Goal: Check status: Check status

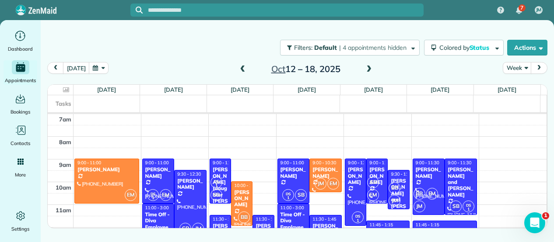
scroll to position [33, 0]
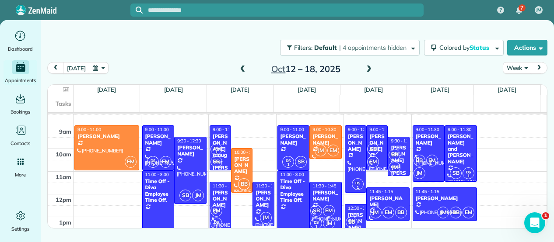
click at [240, 70] on span at bounding box center [243, 70] width 10 height 8
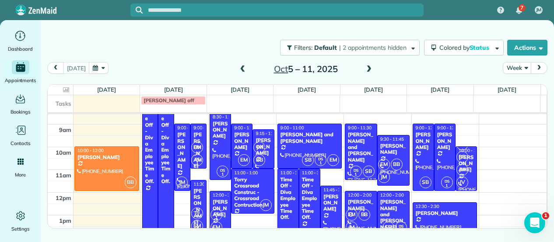
scroll to position [36, 0]
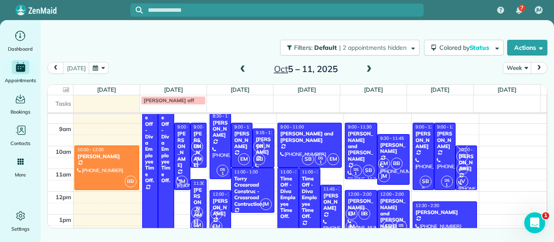
click at [414, 155] on div at bounding box center [423, 156] width 21 height 67
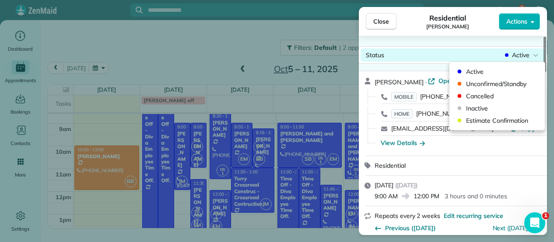
click at [522, 52] on span "Active" at bounding box center [521, 55] width 18 height 9
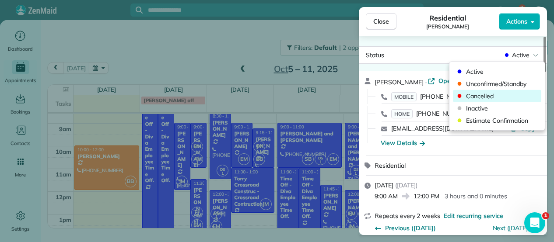
click at [488, 92] on span "Cancelled" at bounding box center [503, 96] width 74 height 9
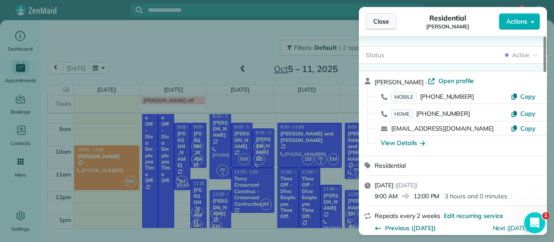
click at [382, 25] on span "Close" at bounding box center [381, 21] width 16 height 9
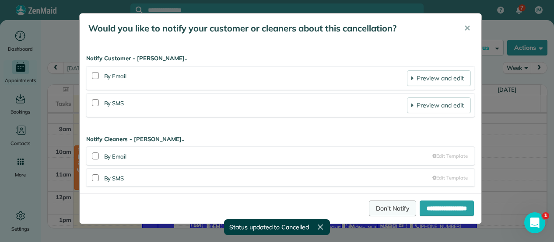
click at [394, 206] on link "Don't Notify" at bounding box center [392, 209] width 47 height 16
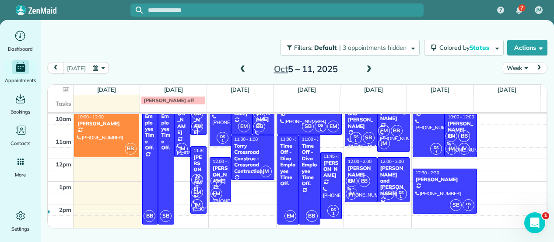
scroll to position [63, 0]
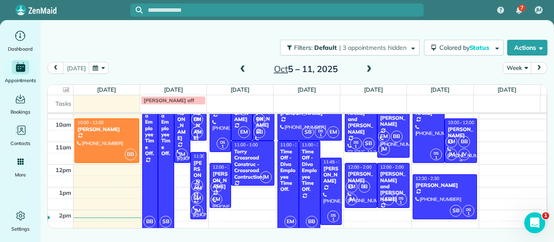
click at [459, 157] on span "JV" at bounding box center [464, 155] width 12 height 12
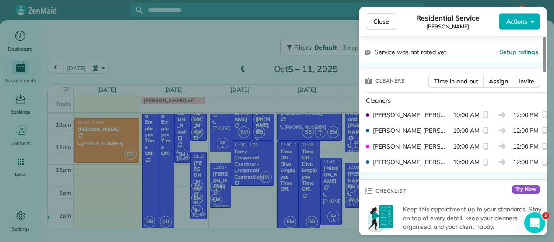
scroll to position [219, 0]
